Goal: Navigation & Orientation: Find specific page/section

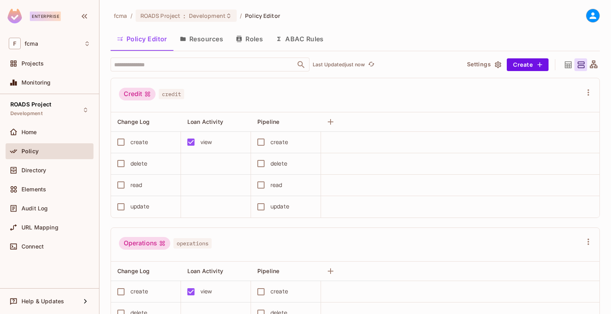
click at [247, 36] on button "Roles" at bounding box center [249, 39] width 40 height 20
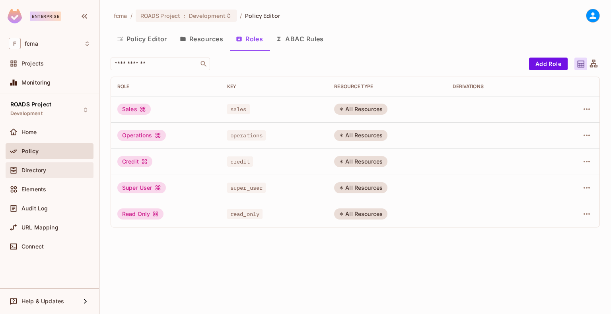
click at [33, 176] on div "Directory" at bounding box center [50, 171] width 88 height 16
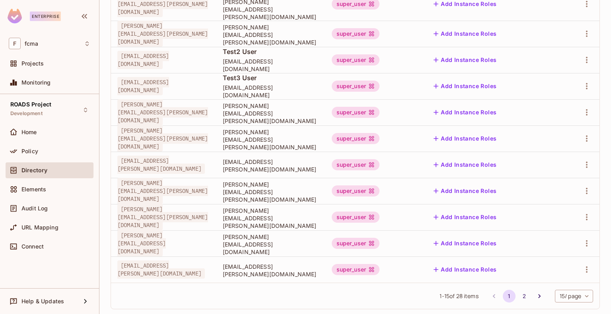
scroll to position [236, 0]
click at [518, 291] on button "2" at bounding box center [524, 295] width 13 height 13
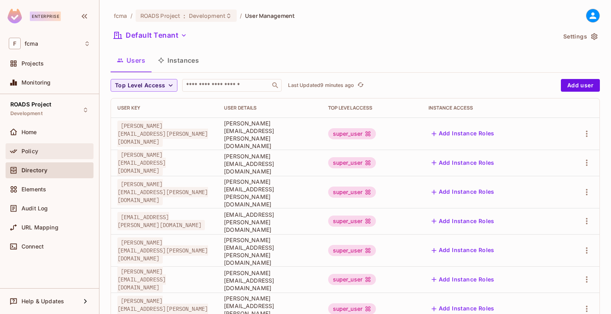
click at [41, 147] on div "Policy" at bounding box center [50, 152] width 82 height 10
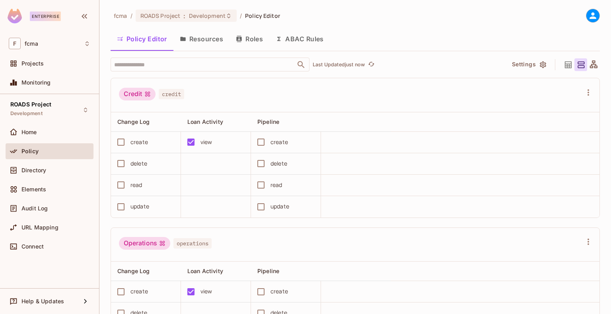
click at [204, 38] on button "Resources" at bounding box center [201, 39] width 56 height 20
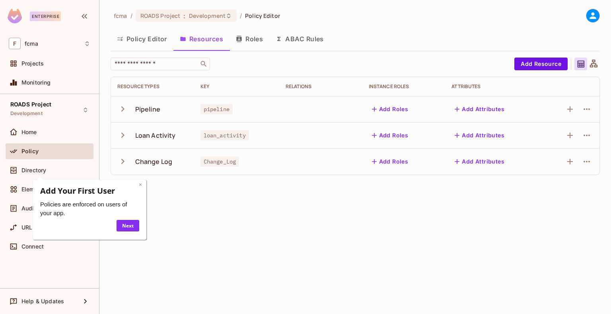
click at [140, 184] on link "×" at bounding box center [139, 185] width 3 height 8
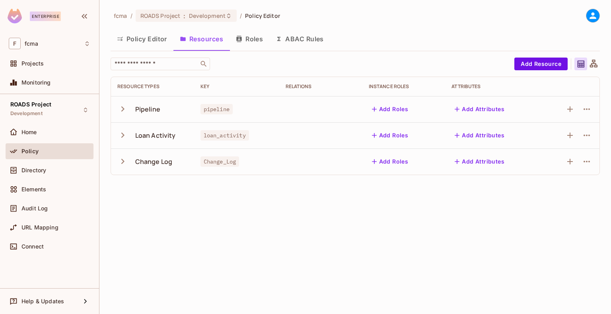
click at [123, 136] on icon "button" at bounding box center [122, 135] width 11 height 11
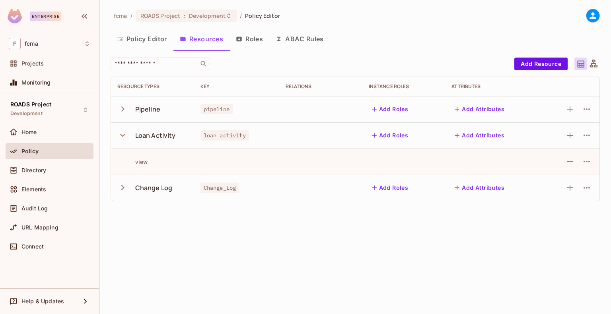
click at [123, 136] on icon "button" at bounding box center [122, 135] width 11 height 11
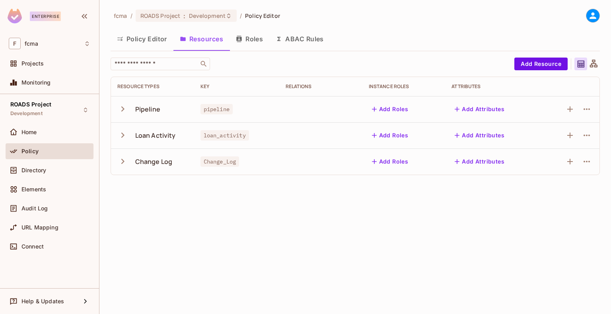
click at [157, 45] on button "Policy Editor" at bounding box center [142, 39] width 63 height 20
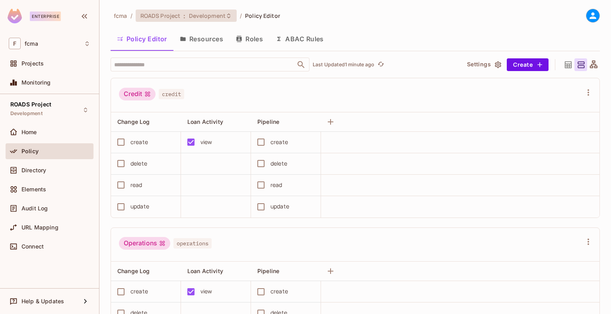
click at [221, 17] on span "Development" at bounding box center [207, 16] width 37 height 8
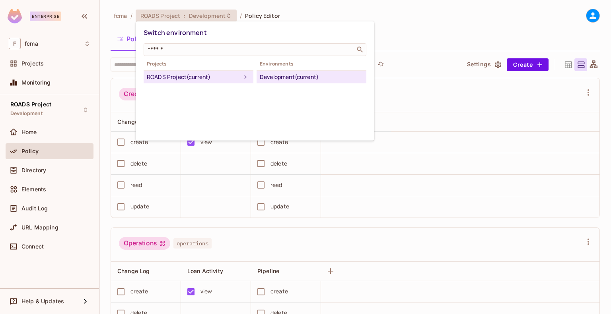
click at [290, 78] on div "Development (current)" at bounding box center [311, 77] width 103 height 10
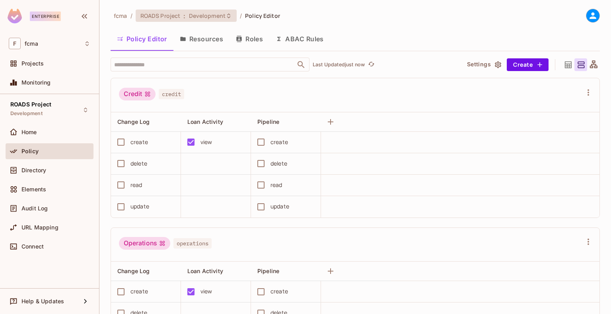
click at [227, 12] on div "ROADS Project : Development" at bounding box center [186, 16] width 101 height 12
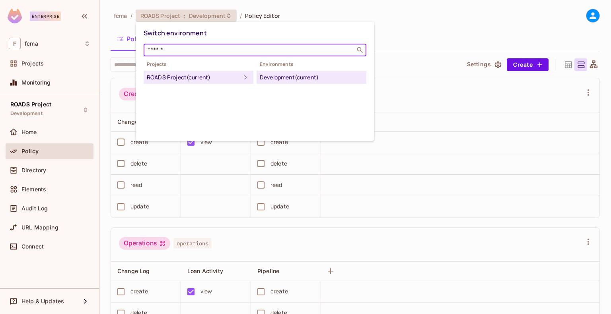
click at [298, 50] on input "text" at bounding box center [249, 50] width 207 height 8
type input "*"
type input "**"
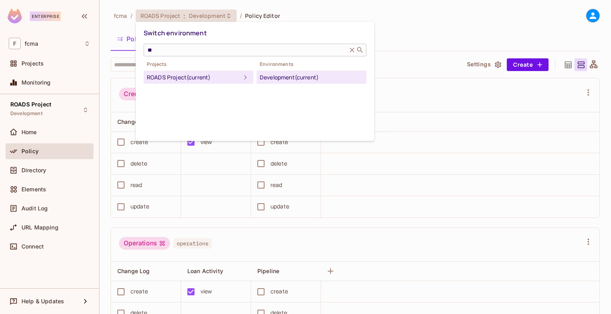
click at [361, 49] on icon at bounding box center [360, 50] width 8 height 8
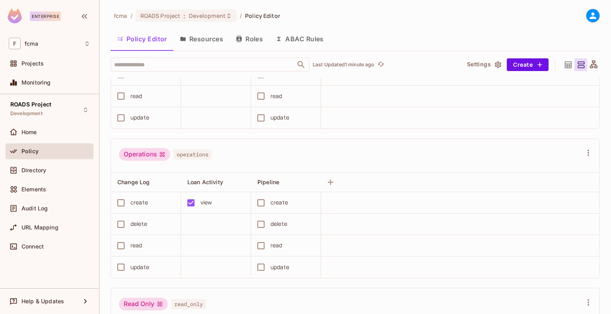
scroll to position [89, 0]
click at [44, 202] on div "Audit Log" at bounding box center [50, 209] width 88 height 16
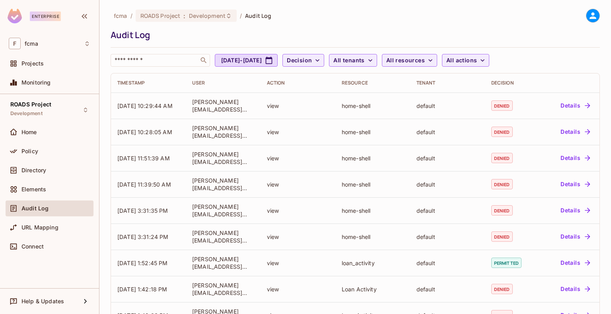
click at [357, 39] on div "Audit Log" at bounding box center [353, 35] width 485 height 12
click at [48, 211] on div "Audit Log" at bounding box center [55, 209] width 69 height 6
click at [48, 188] on div "Elements" at bounding box center [55, 189] width 69 height 6
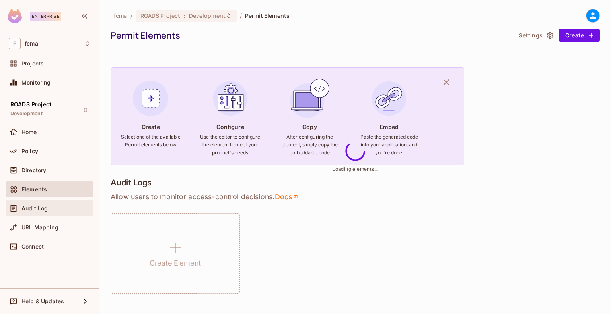
click at [41, 207] on span "Audit Log" at bounding box center [34, 209] width 26 height 6
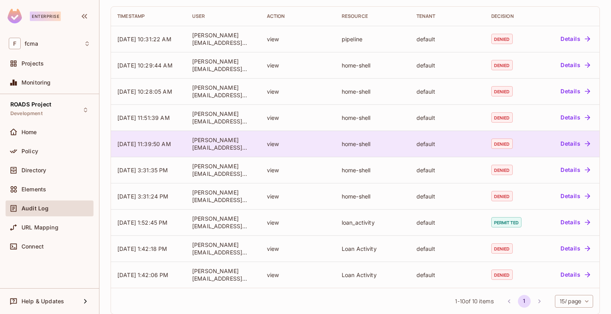
scroll to position [67, 0]
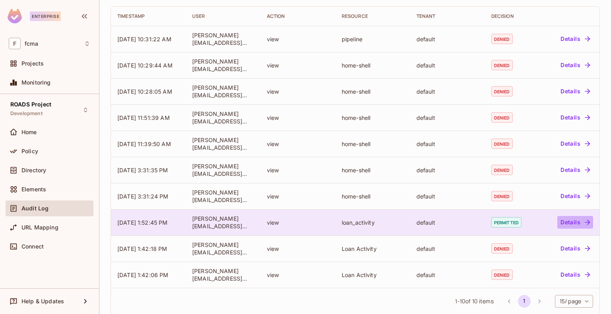
click at [563, 219] on button "Details" at bounding box center [575, 222] width 36 height 13
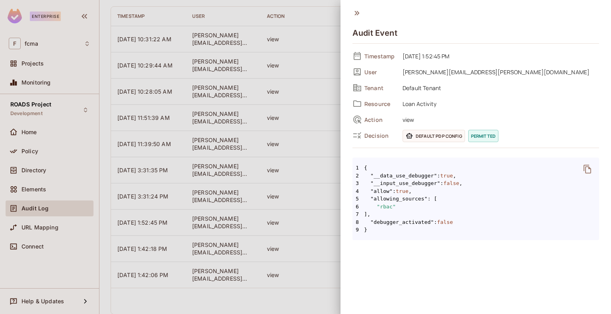
click at [307, 251] on div at bounding box center [305, 157] width 611 height 314
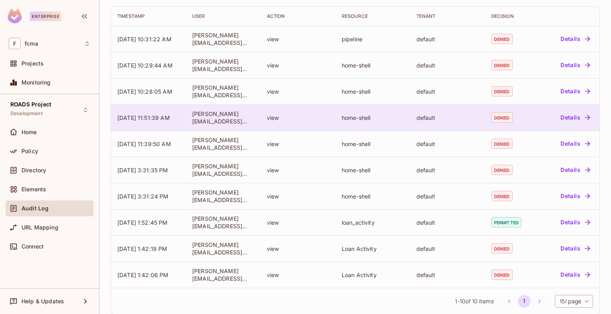
scroll to position [0, 0]
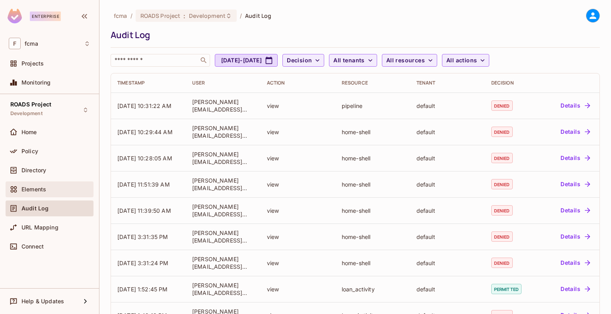
click at [52, 197] on div "Elements" at bounding box center [50, 190] width 88 height 16
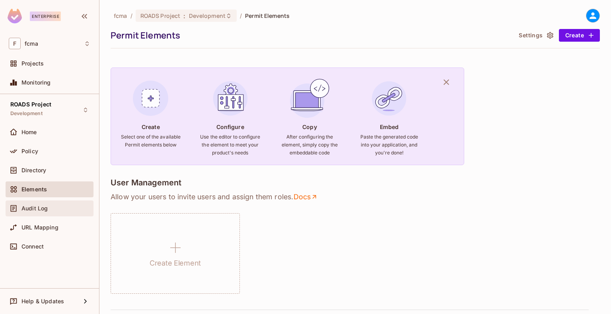
click at [47, 204] on div "Audit Log" at bounding box center [50, 209] width 82 height 10
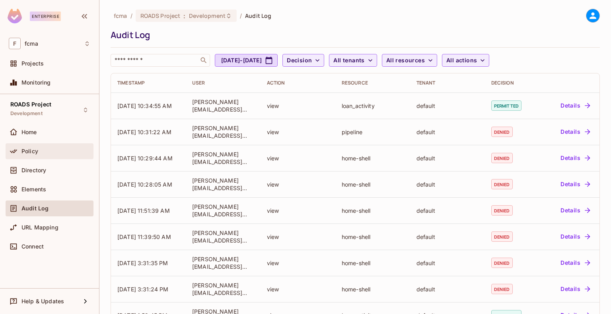
click at [33, 153] on span "Policy" at bounding box center [29, 151] width 17 height 6
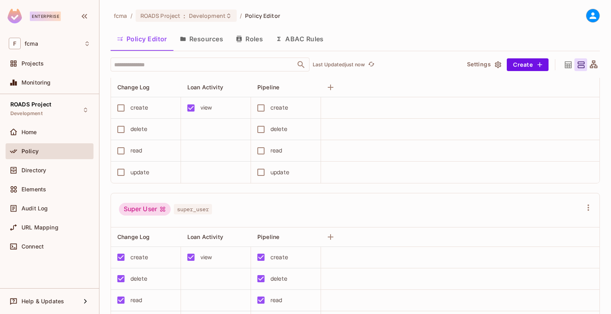
scroll to position [520, 0]
